Goal: Task Accomplishment & Management: Use online tool/utility

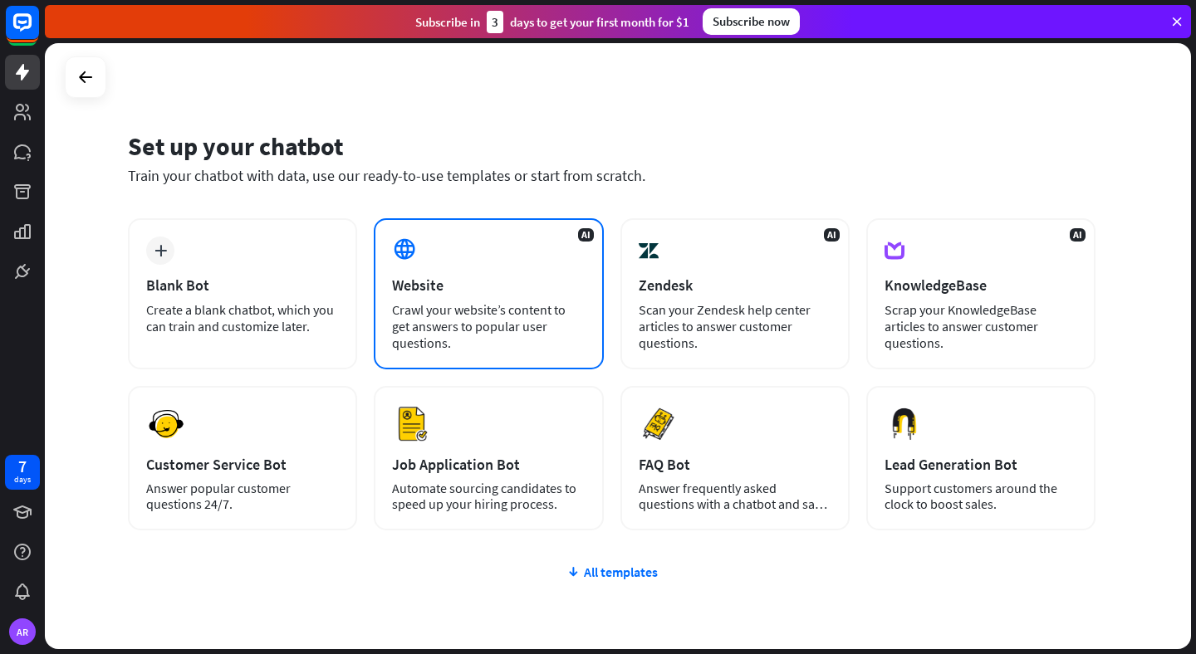
click at [438, 244] on div "AI Website Crawl your website’s content to get answers to popular user question…" at bounding box center [488, 293] width 229 height 151
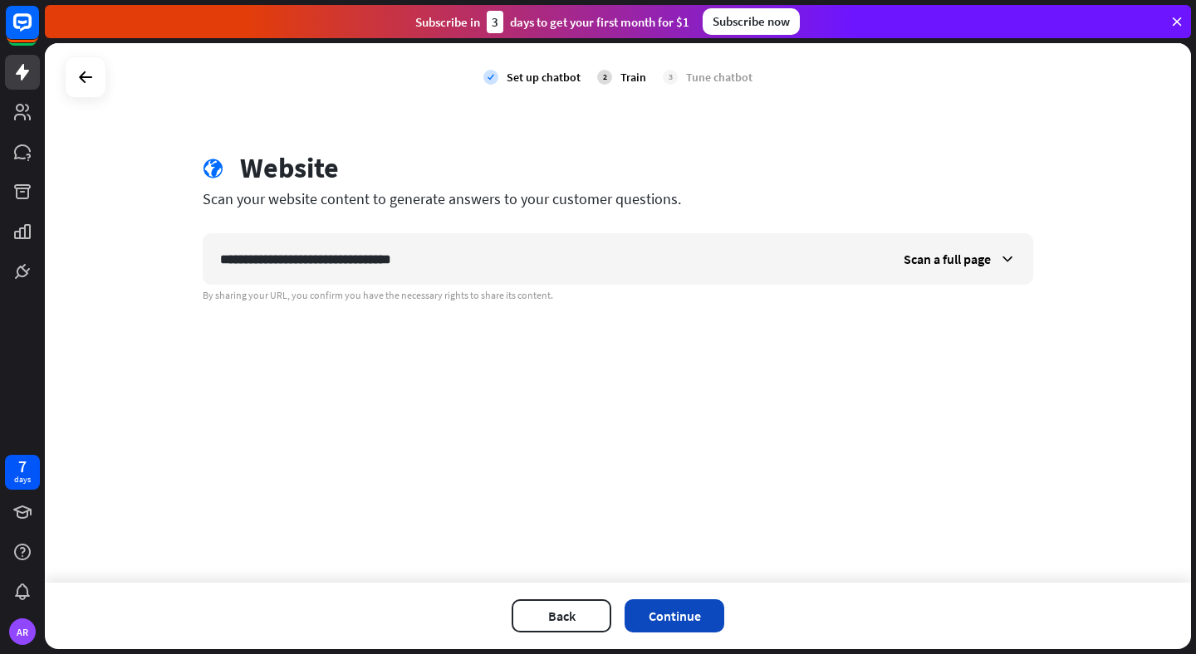
type input "**********"
click at [661, 619] on button "Continue" at bounding box center [674, 615] width 100 height 33
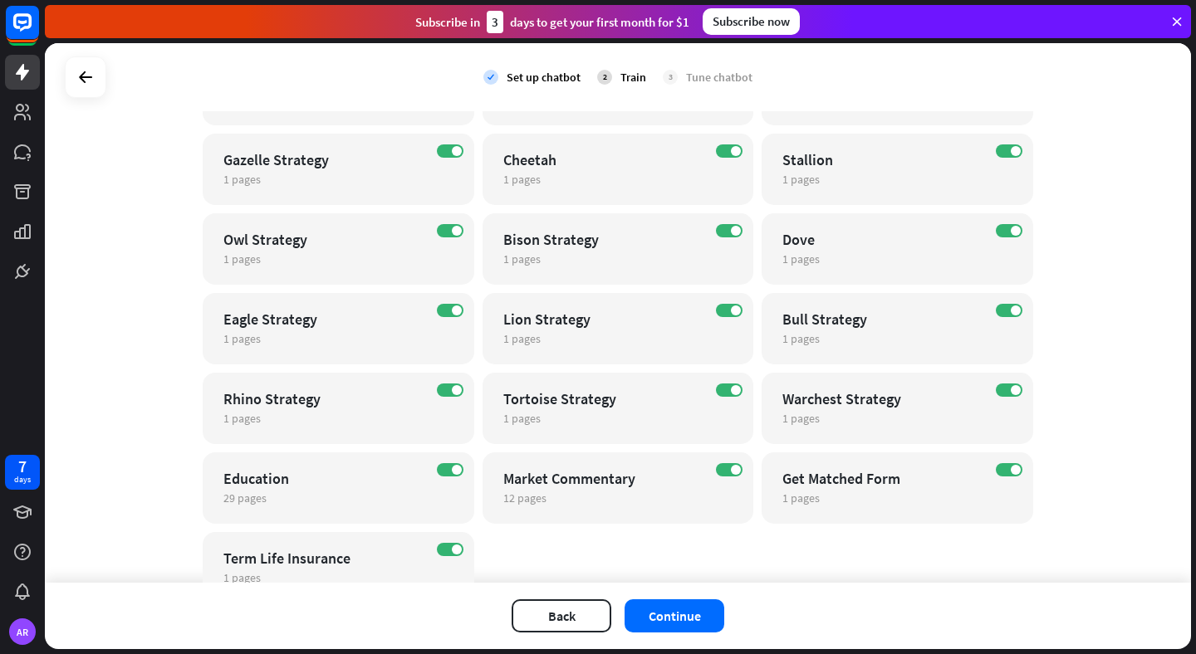
scroll to position [759, 0]
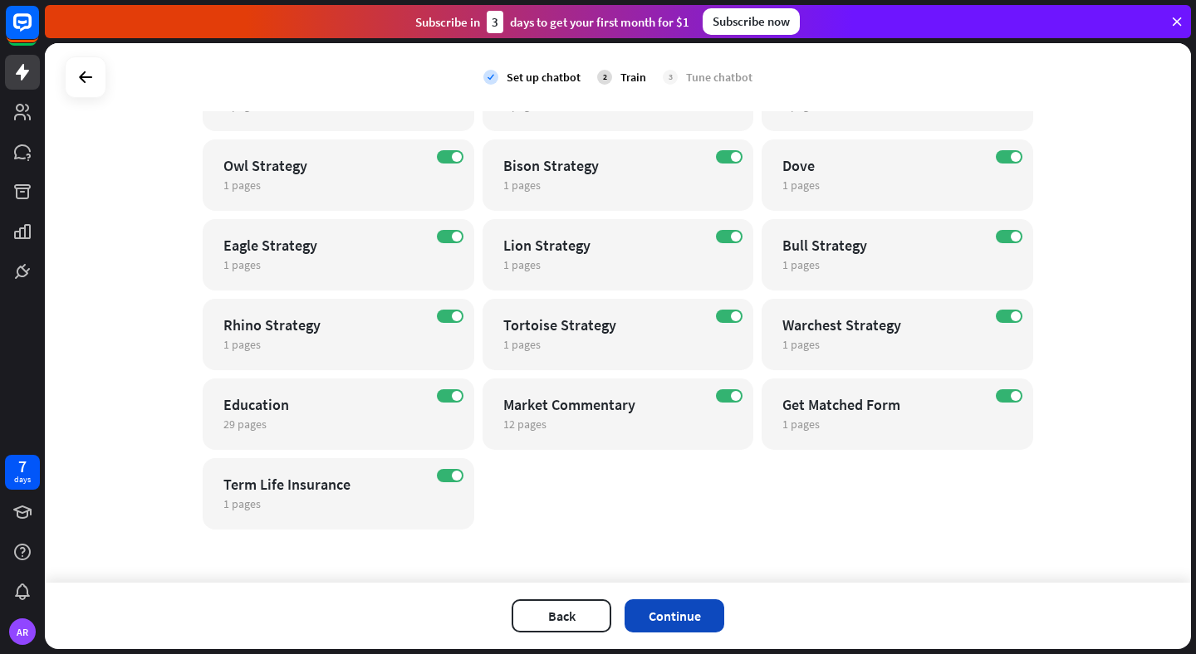
click at [679, 627] on button "Continue" at bounding box center [674, 615] width 100 height 33
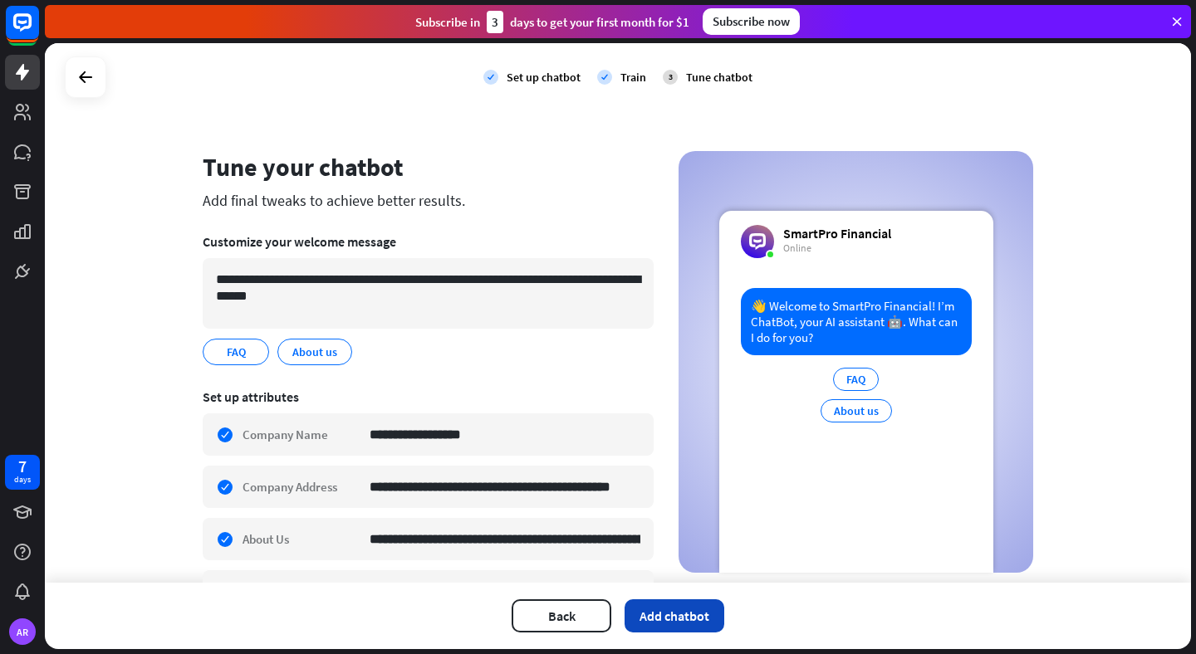
click at [668, 612] on button "Add chatbot" at bounding box center [674, 615] width 100 height 33
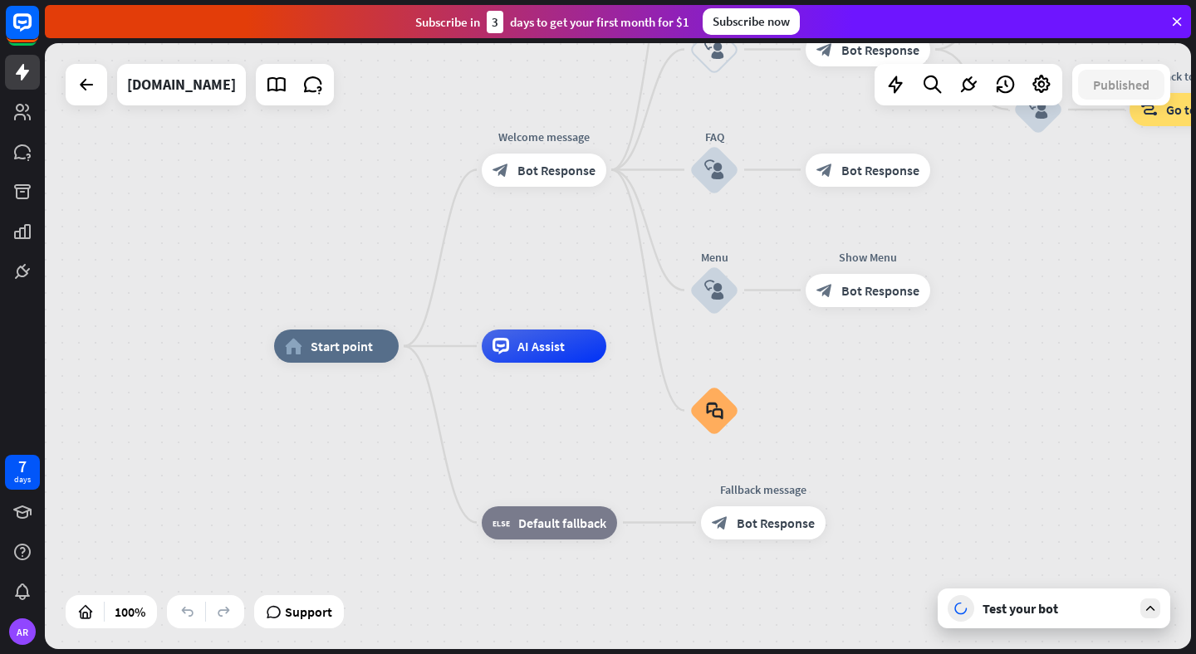
click at [1152, 612] on icon at bounding box center [1150, 608] width 15 height 15
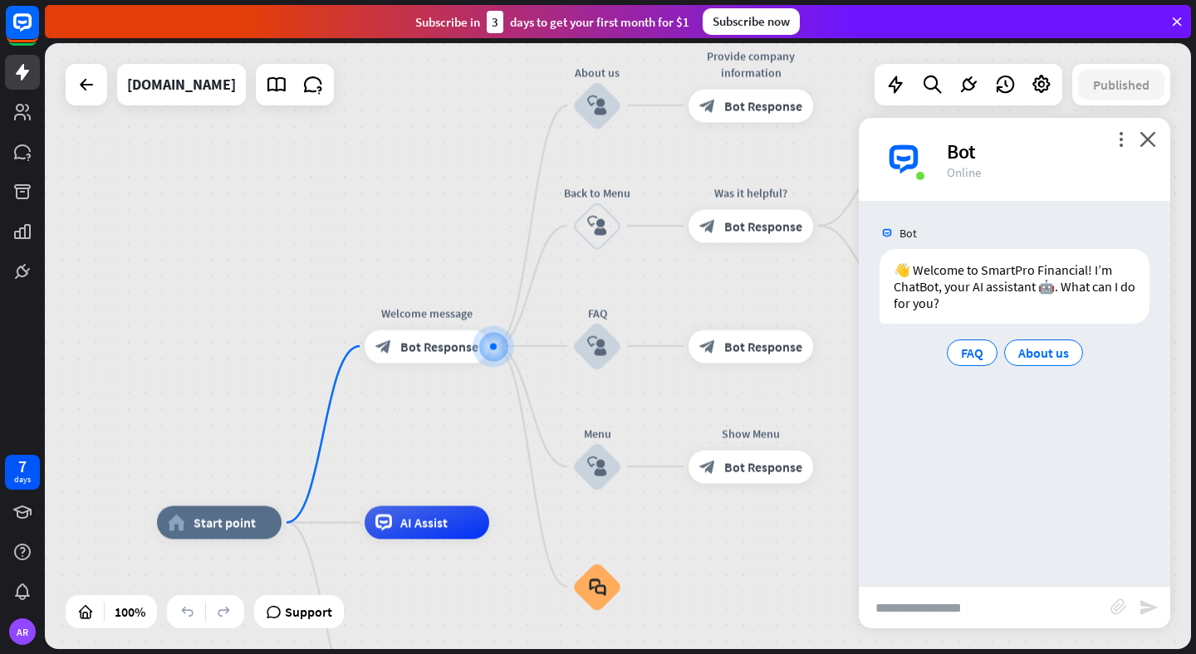
click at [933, 612] on input "text" at bounding box center [985, 608] width 252 height 42
type input "**********"
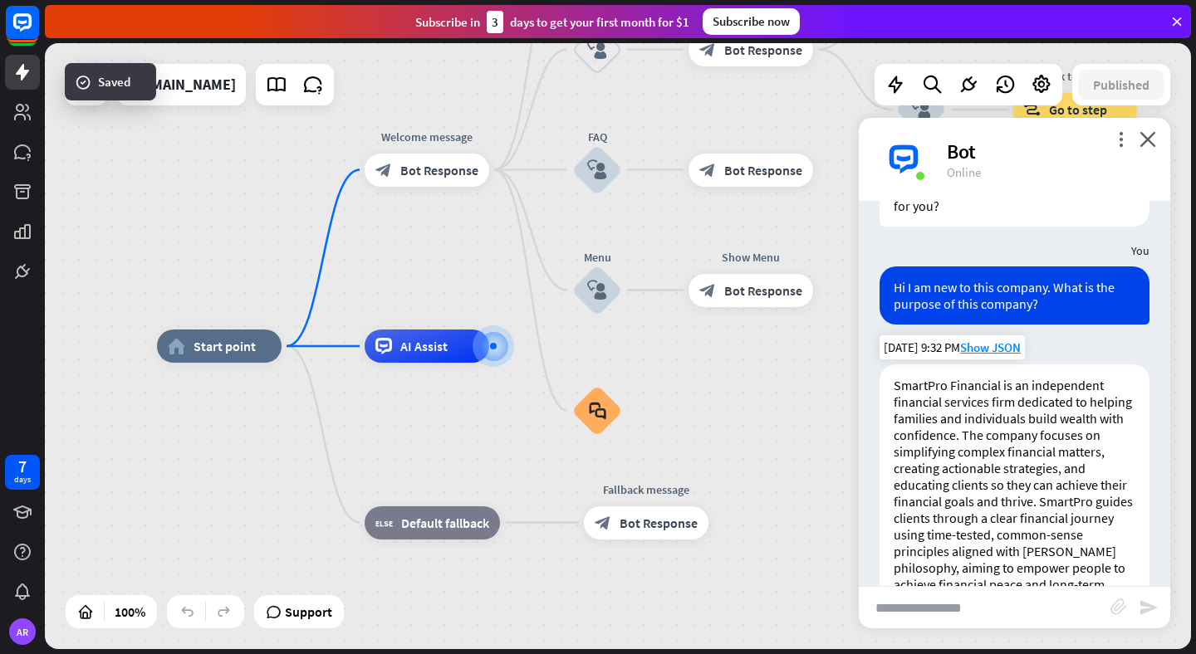
scroll to position [158, 0]
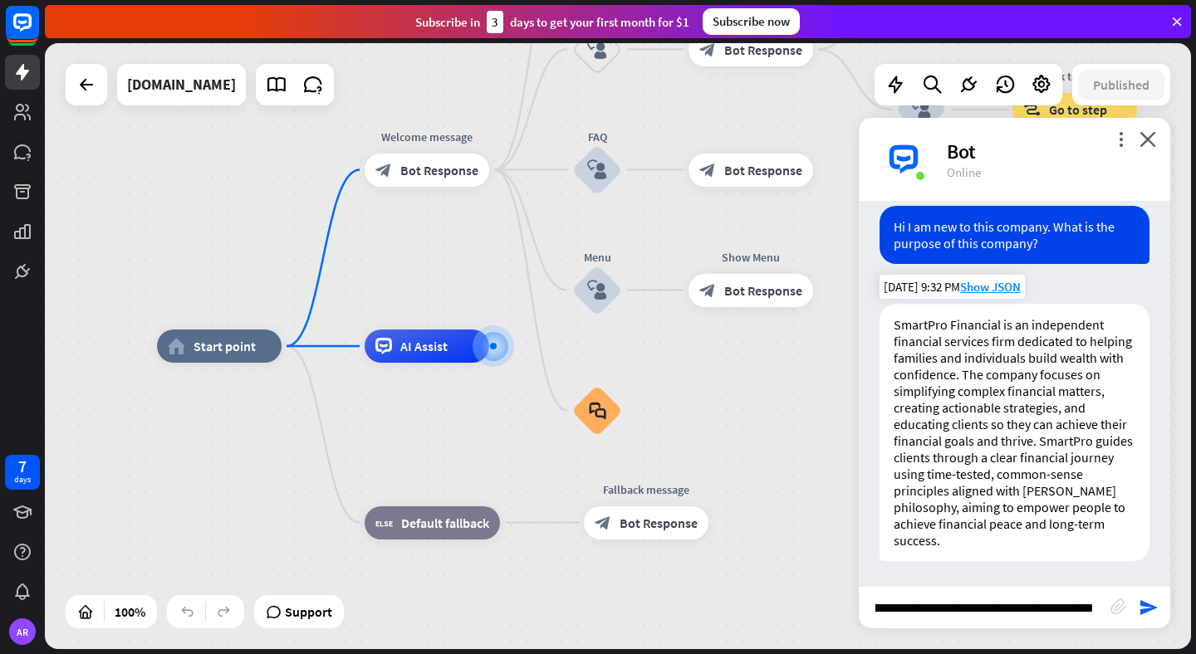
type input "**********"
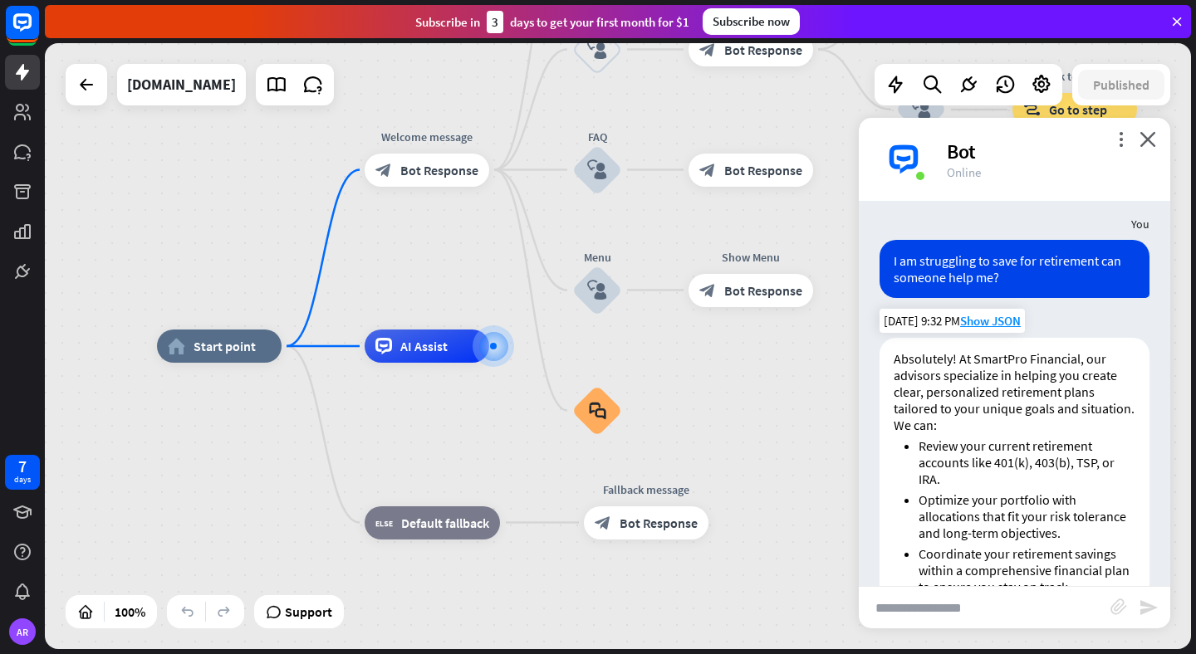
scroll to position [516, 0]
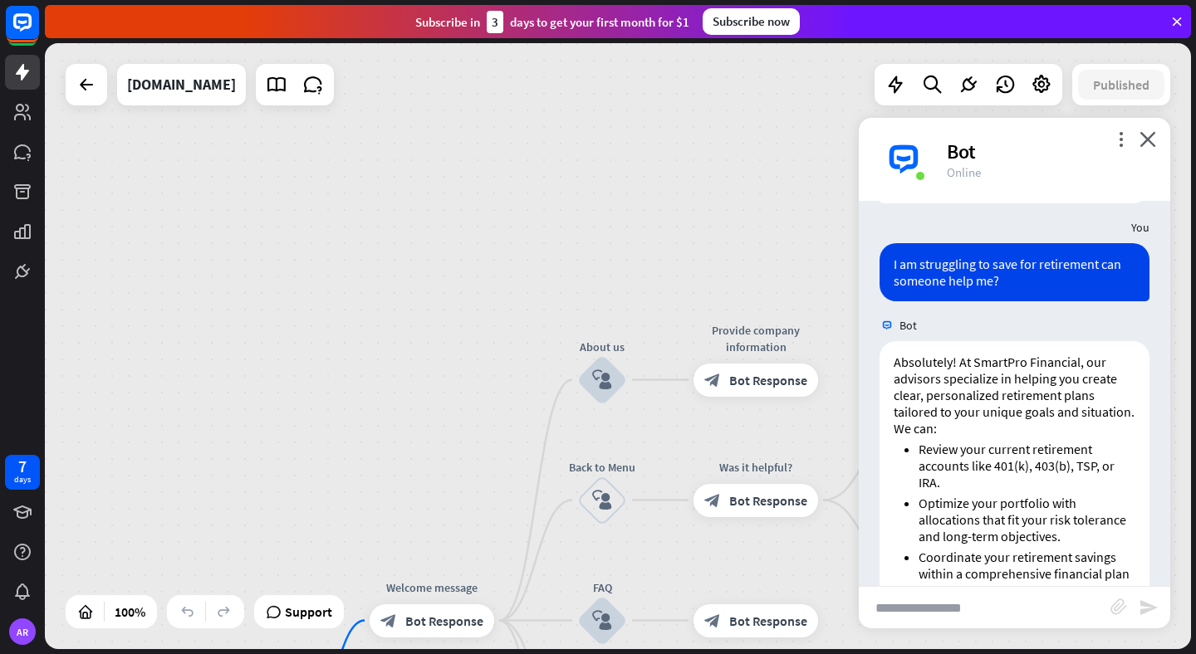
click at [736, 135] on div "home_2 Start point Welcome message block_bot_response Bot Response About us blo…" at bounding box center [618, 346] width 1146 height 606
click at [604, 120] on div "home_2 Start point Welcome message block_bot_response Bot Response About us blo…" at bounding box center [618, 346] width 1146 height 606
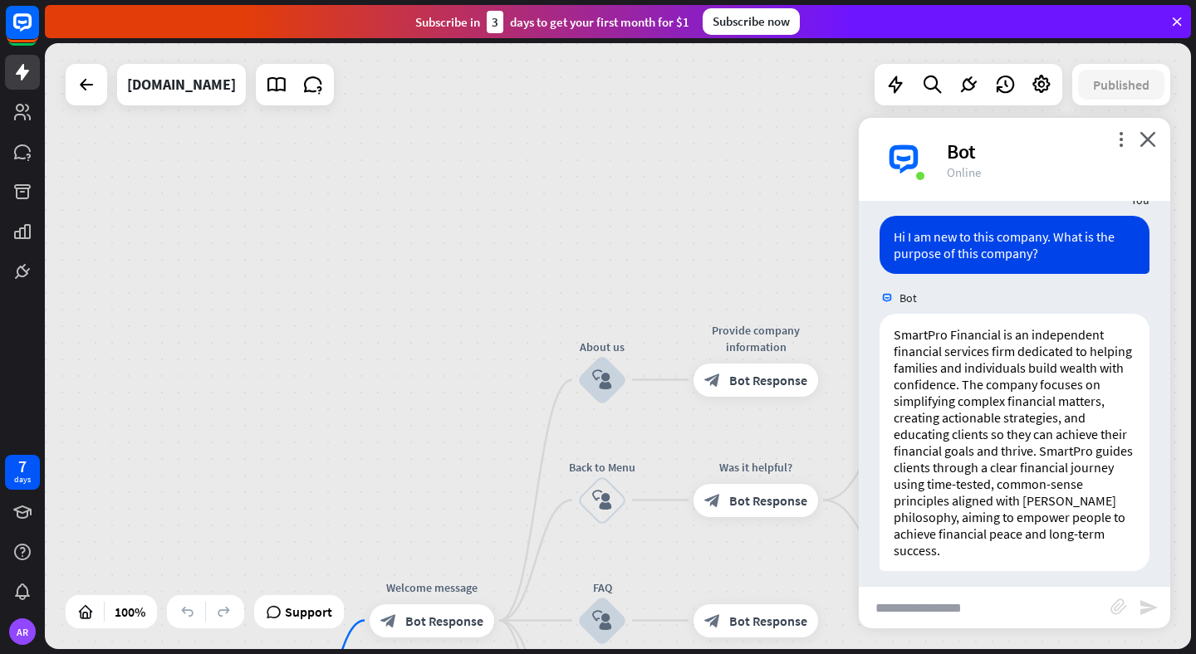
scroll to position [149, 0]
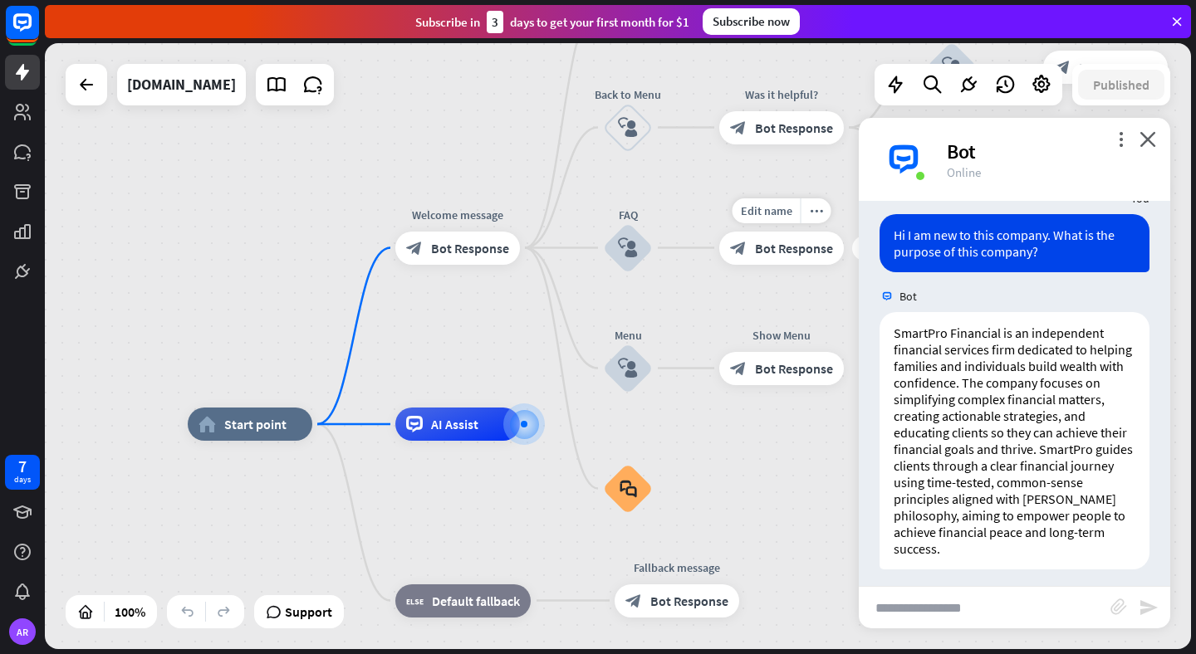
click at [747, 265] on div "Edit name more_horiz plus block_bot_response Bot Response" at bounding box center [781, 248] width 125 height 33
